Goal: Task Accomplishment & Management: Manage account settings

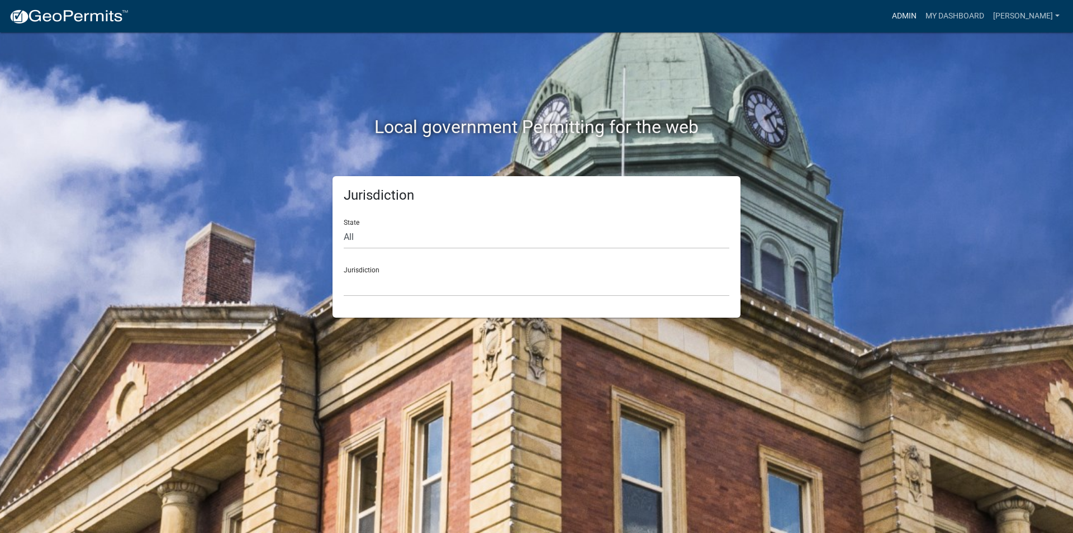
click at [919, 16] on link "Admin" at bounding box center [905, 16] width 34 height 21
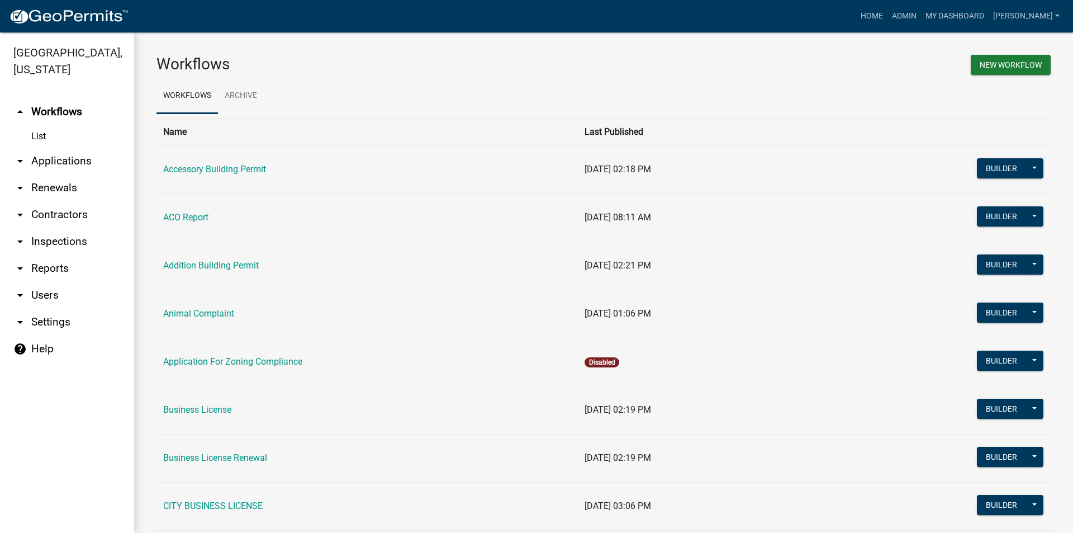
click at [46, 156] on link "arrow_drop_down Applications" at bounding box center [67, 161] width 134 height 27
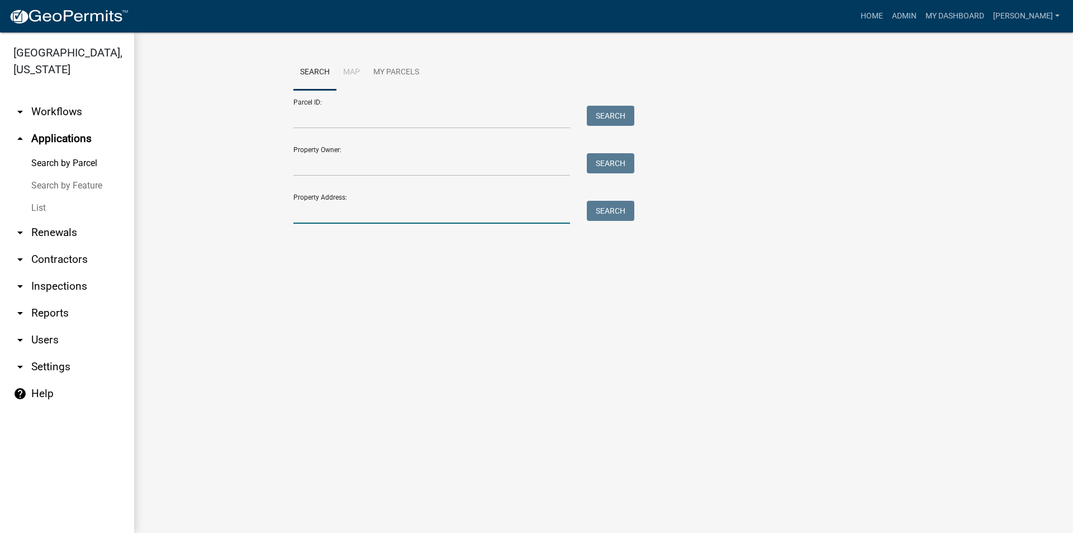
click at [415, 212] on input "Property Address:" at bounding box center [432, 212] width 277 height 23
type input "96"
click at [619, 201] on button "Search" at bounding box center [611, 211] width 48 height 20
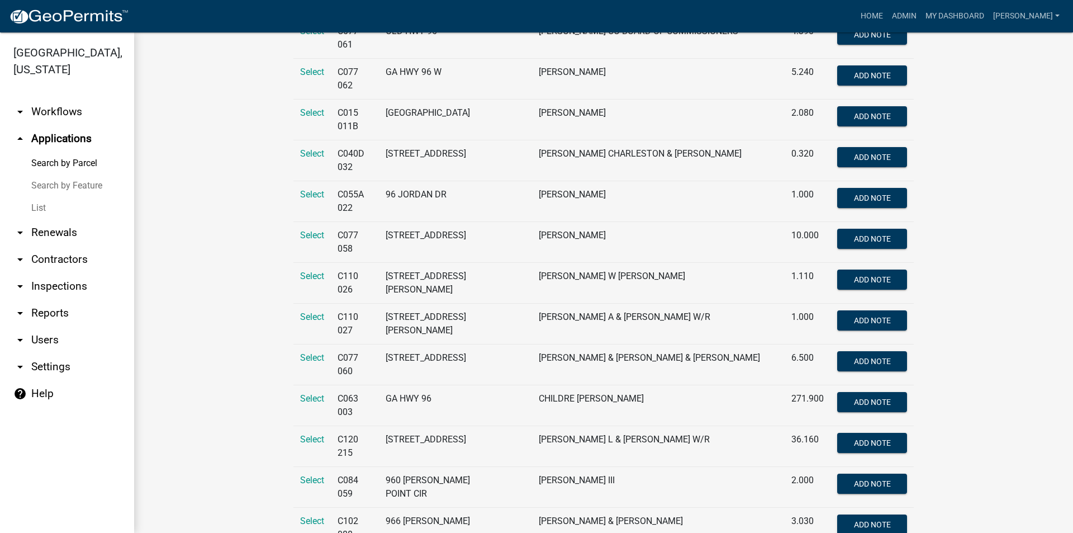
scroll to position [950, 0]
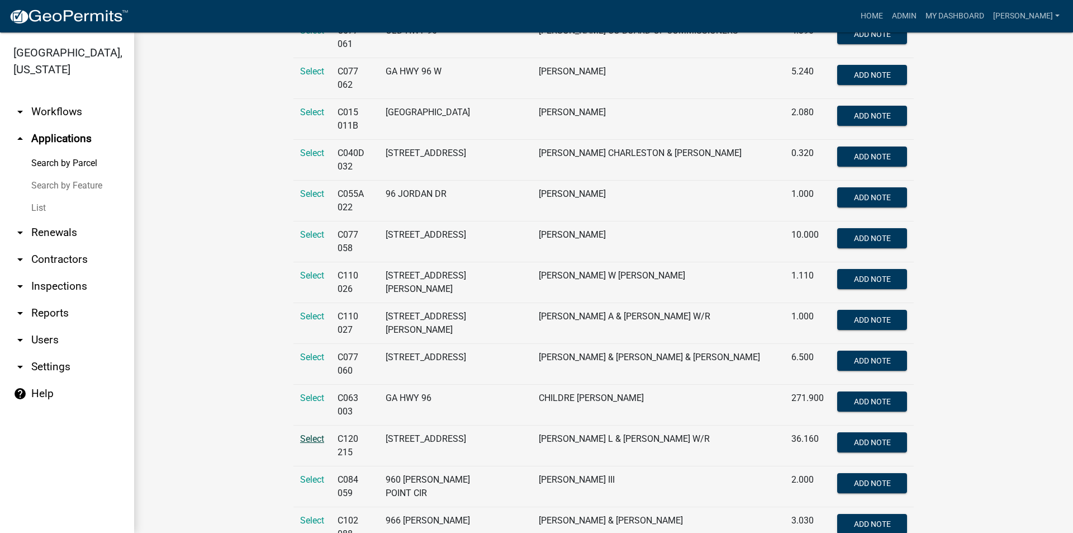
click at [315, 433] on span "Select" at bounding box center [312, 438] width 24 height 11
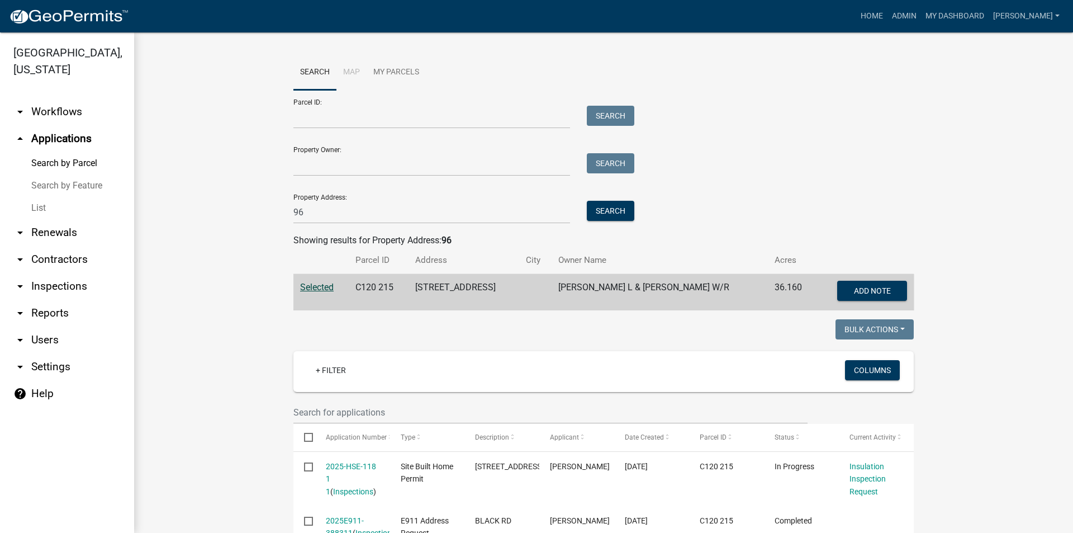
scroll to position [56, 0]
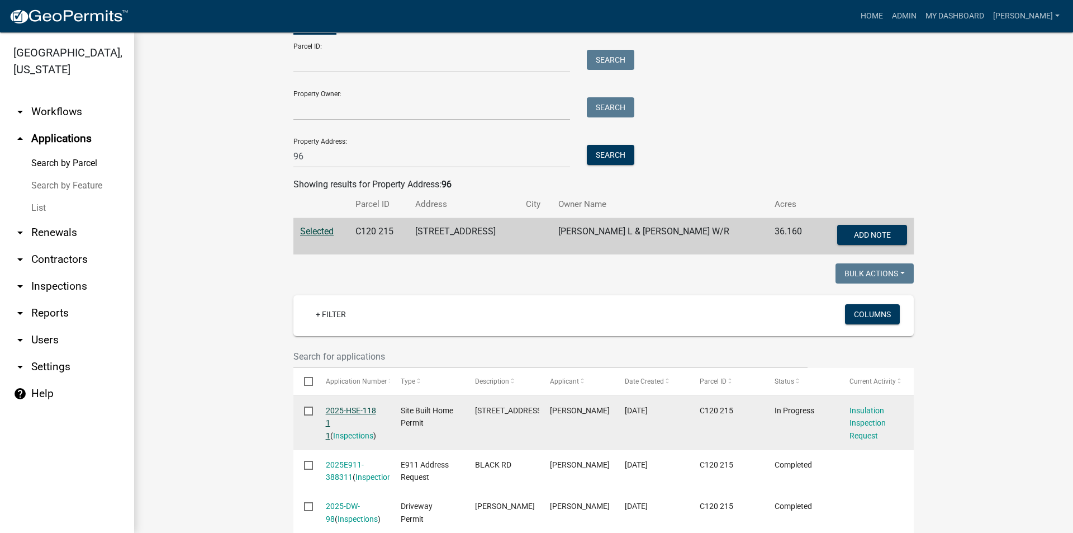
click at [343, 412] on link "2025-HSE-118 1 1" at bounding box center [351, 423] width 50 height 35
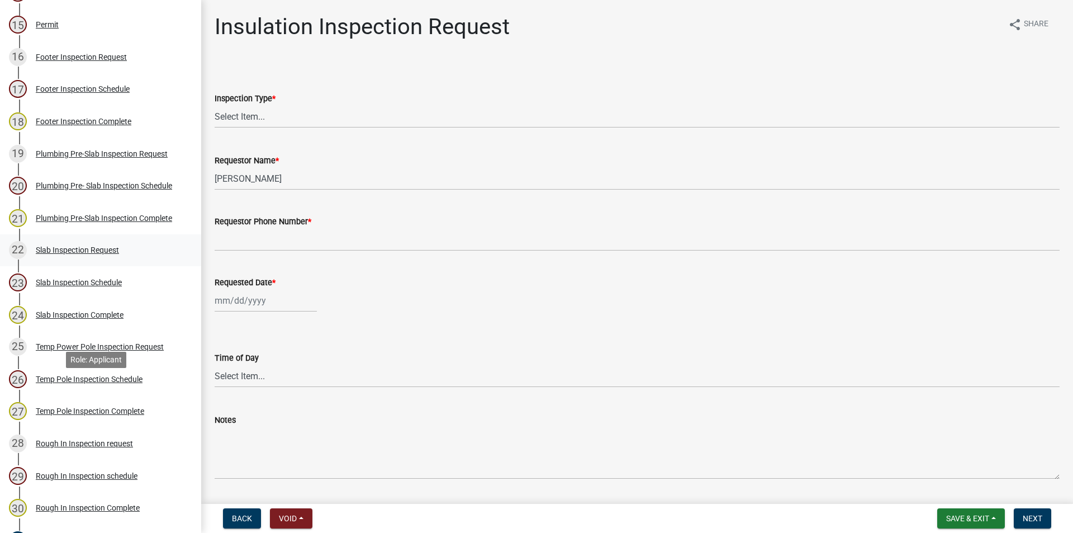
scroll to position [839, 0]
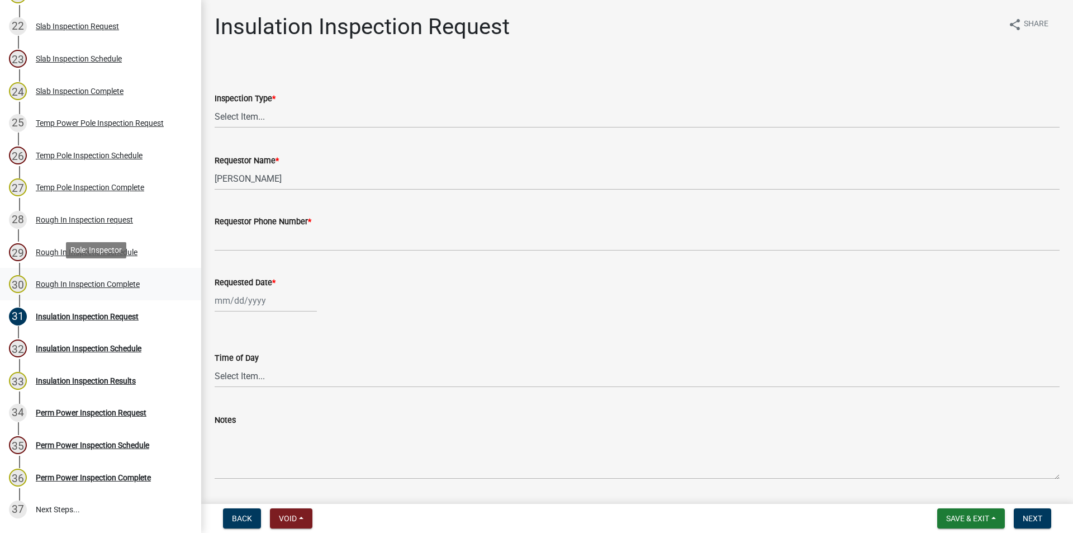
click at [93, 281] on div "Rough In Inspection Complete" at bounding box center [88, 284] width 104 height 8
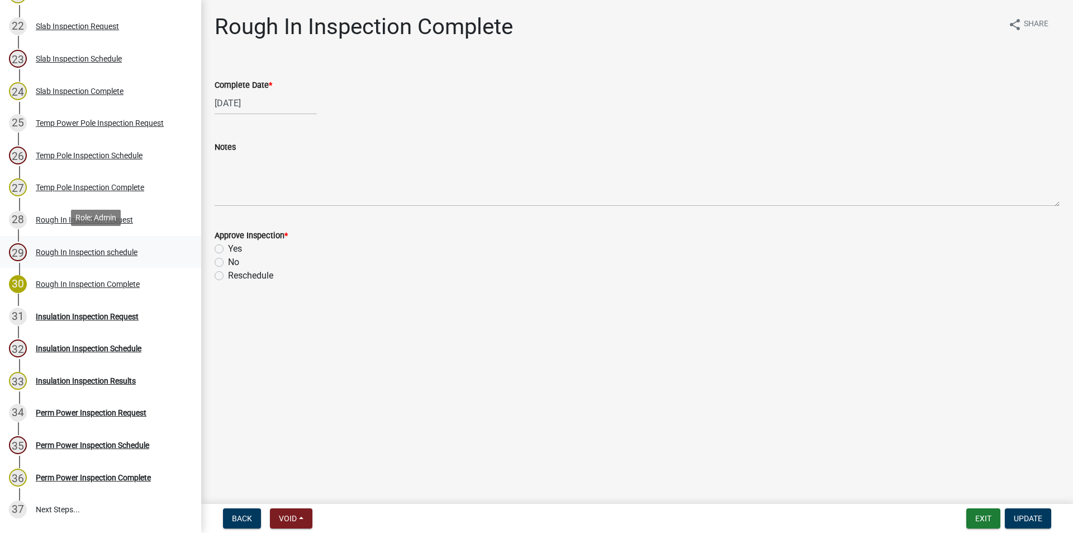
click at [52, 250] on div "Rough In Inspection schedule" at bounding box center [87, 252] width 102 height 8
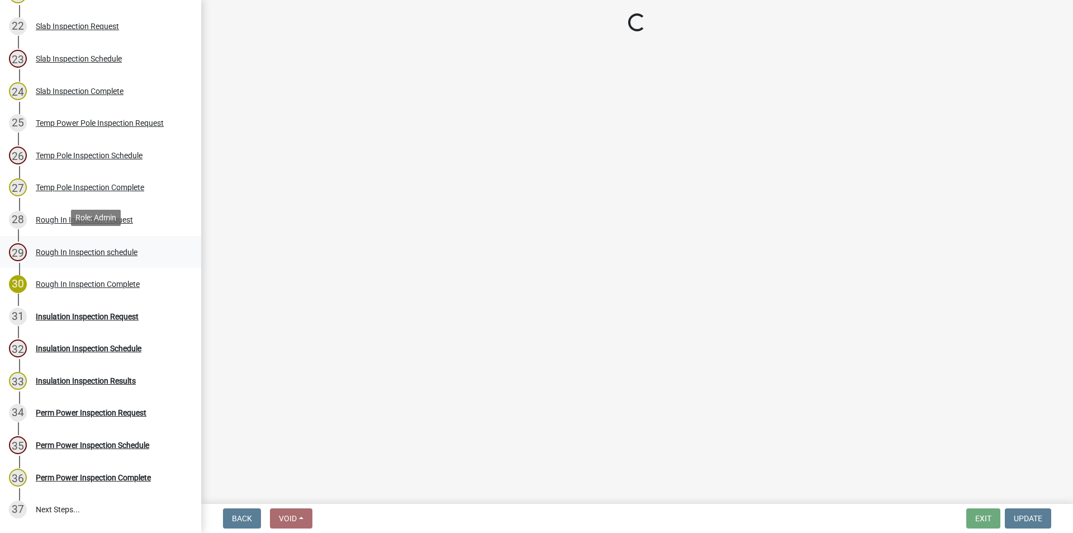
select select "a844a88f-ba44-4800-9e08-05e10520dbf6"
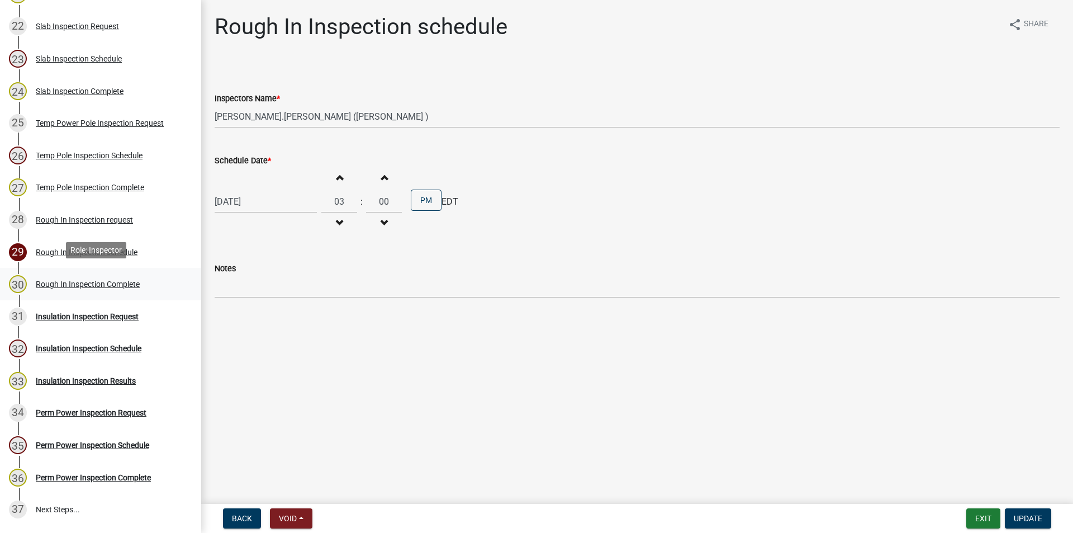
click at [93, 285] on div "Rough In Inspection Complete" at bounding box center [88, 284] width 104 height 8
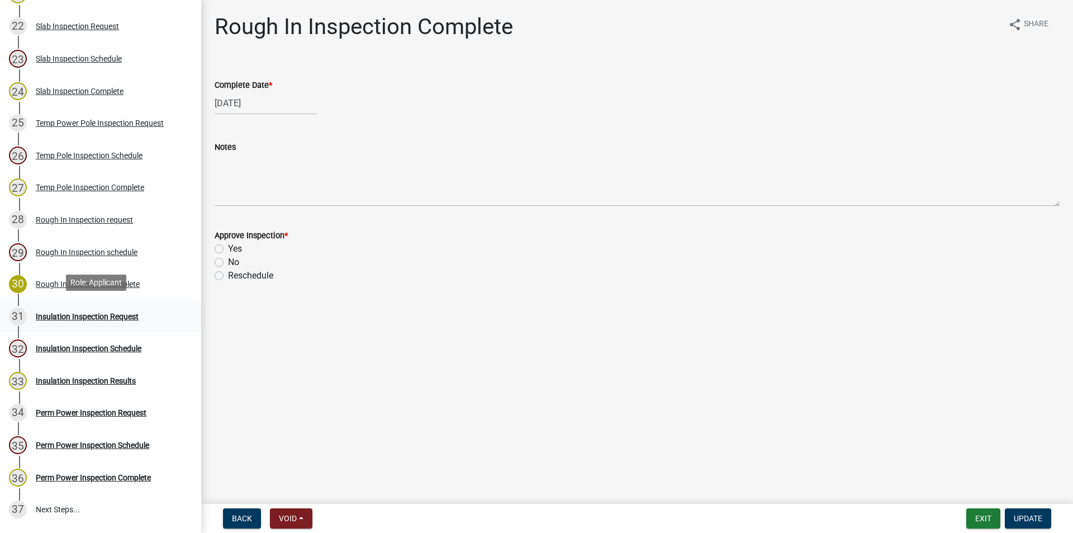
click at [92, 315] on div "Insulation Inspection Request" at bounding box center [87, 317] width 103 height 8
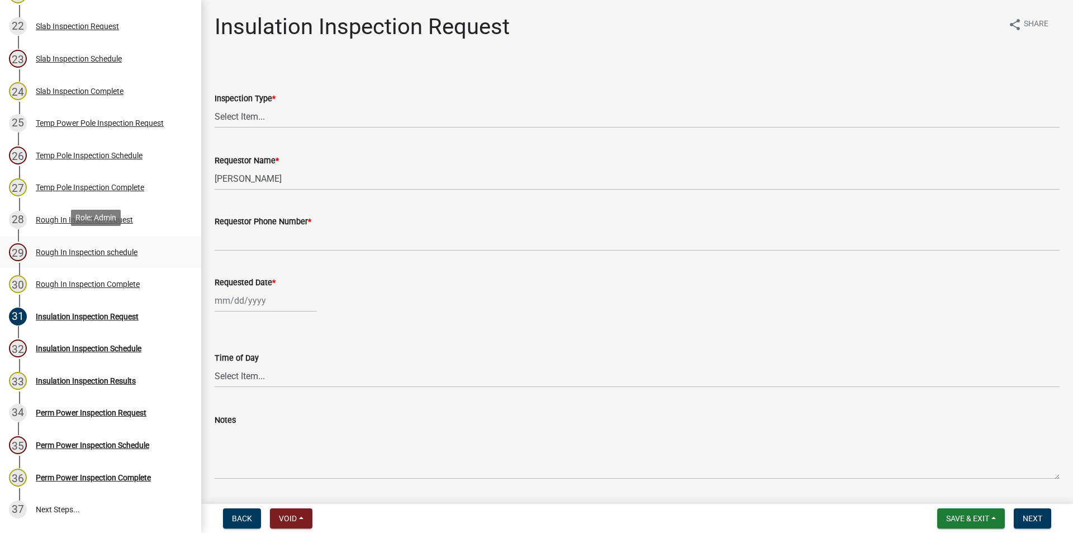
click at [50, 249] on div "Rough In Inspection schedule" at bounding box center [87, 252] width 102 height 8
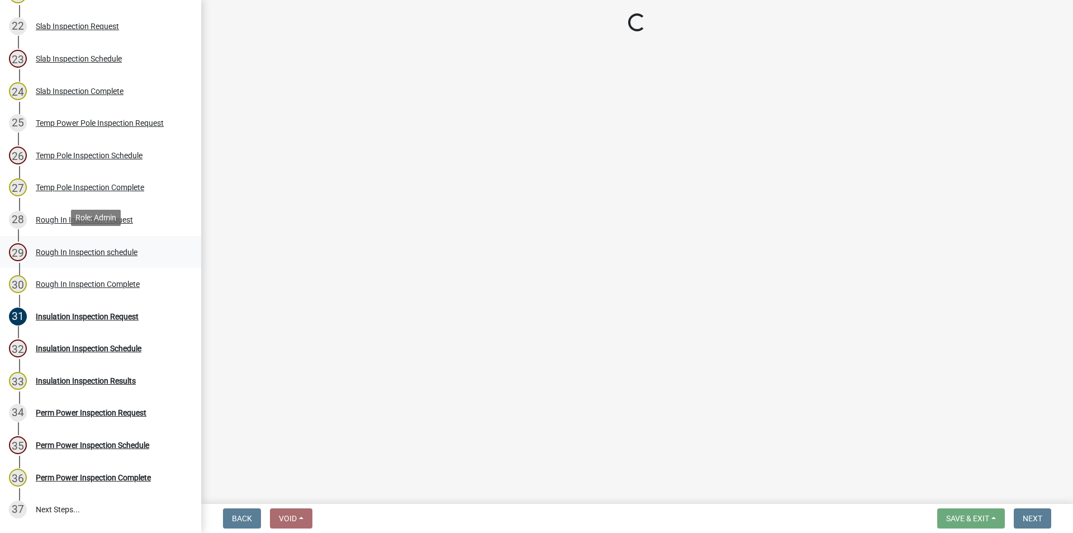
select select "a844a88f-ba44-4800-9e08-05e10520dbf6"
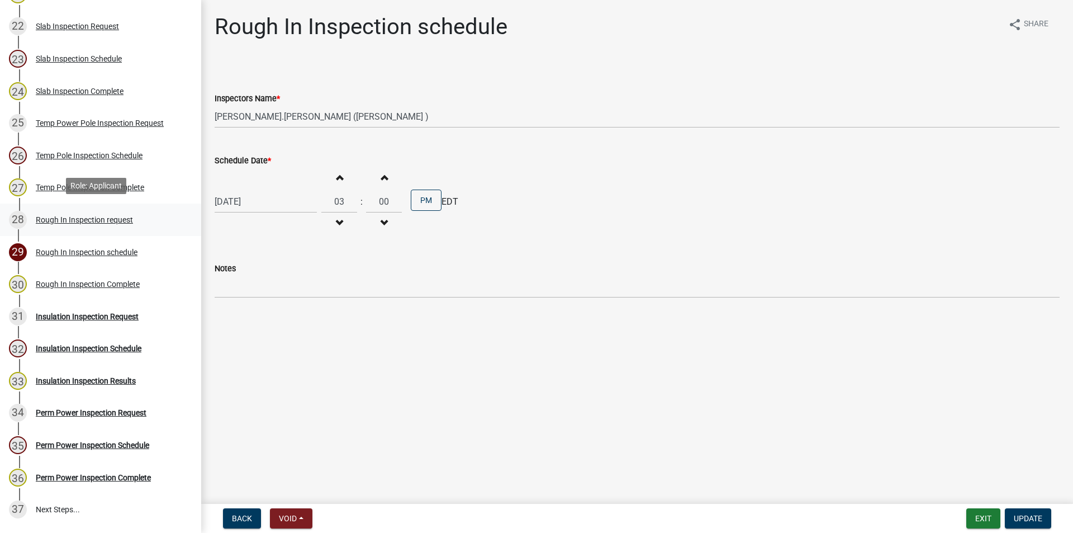
click at [39, 216] on div "Rough In Inspection request" at bounding box center [84, 220] width 97 height 8
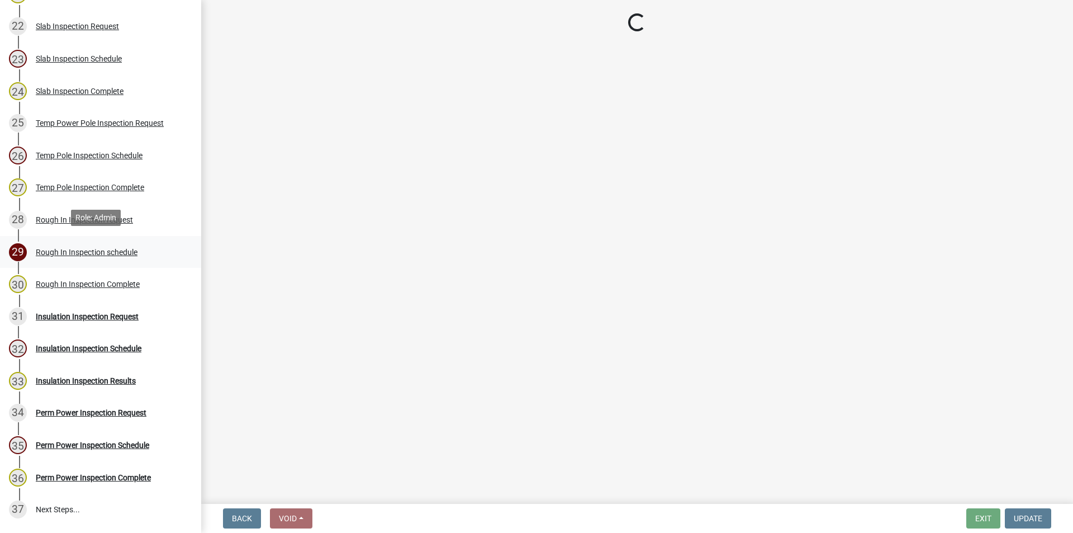
select select "e2e4a847-a50e-4e3e-9911-1cda0967d007"
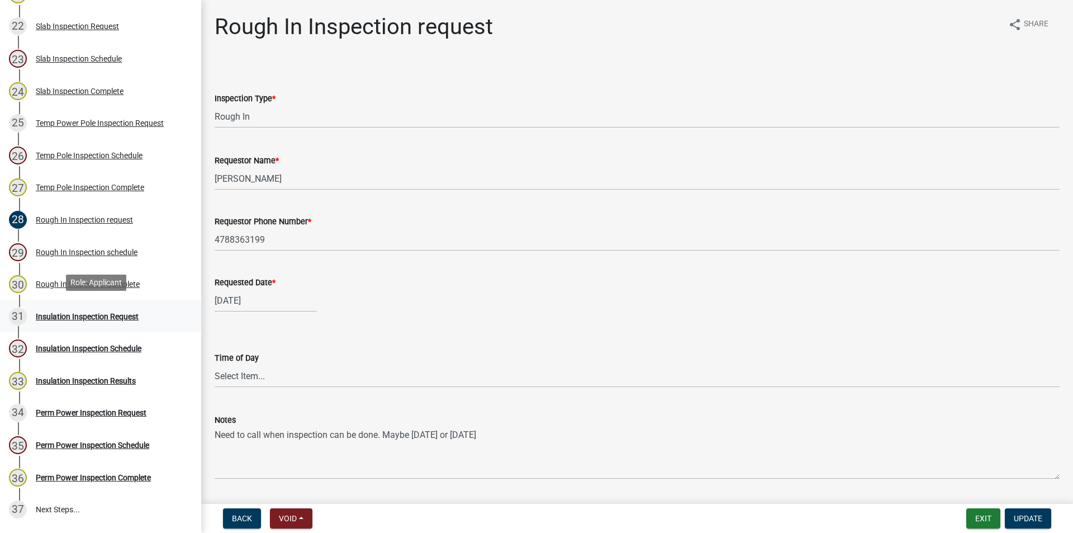
click at [73, 315] on div "Insulation Inspection Request" at bounding box center [87, 317] width 103 height 8
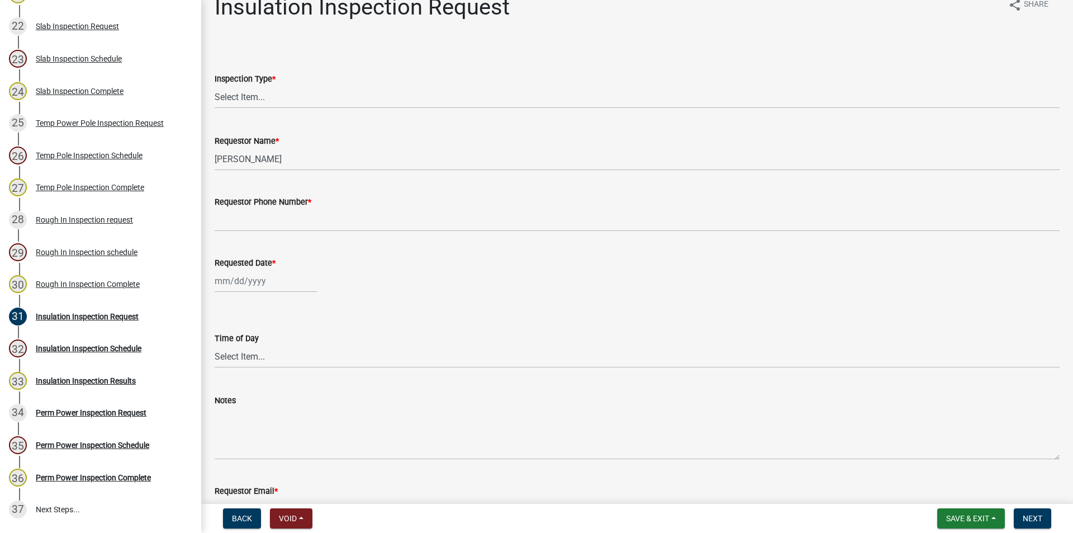
scroll to position [0, 0]
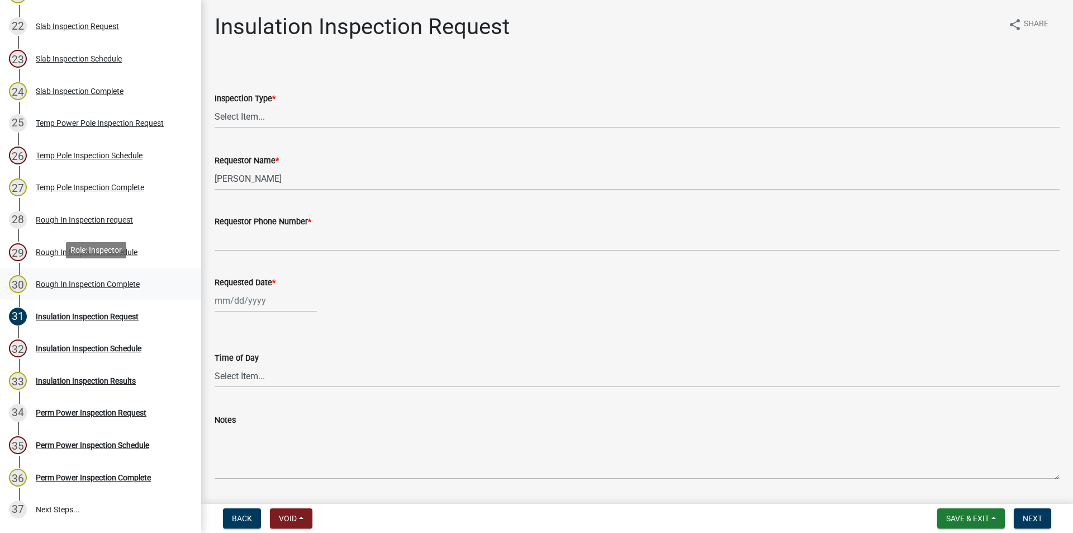
click at [83, 280] on div "Rough In Inspection Complete" at bounding box center [88, 284] width 104 height 8
